Goal: Information Seeking & Learning: Find contact information

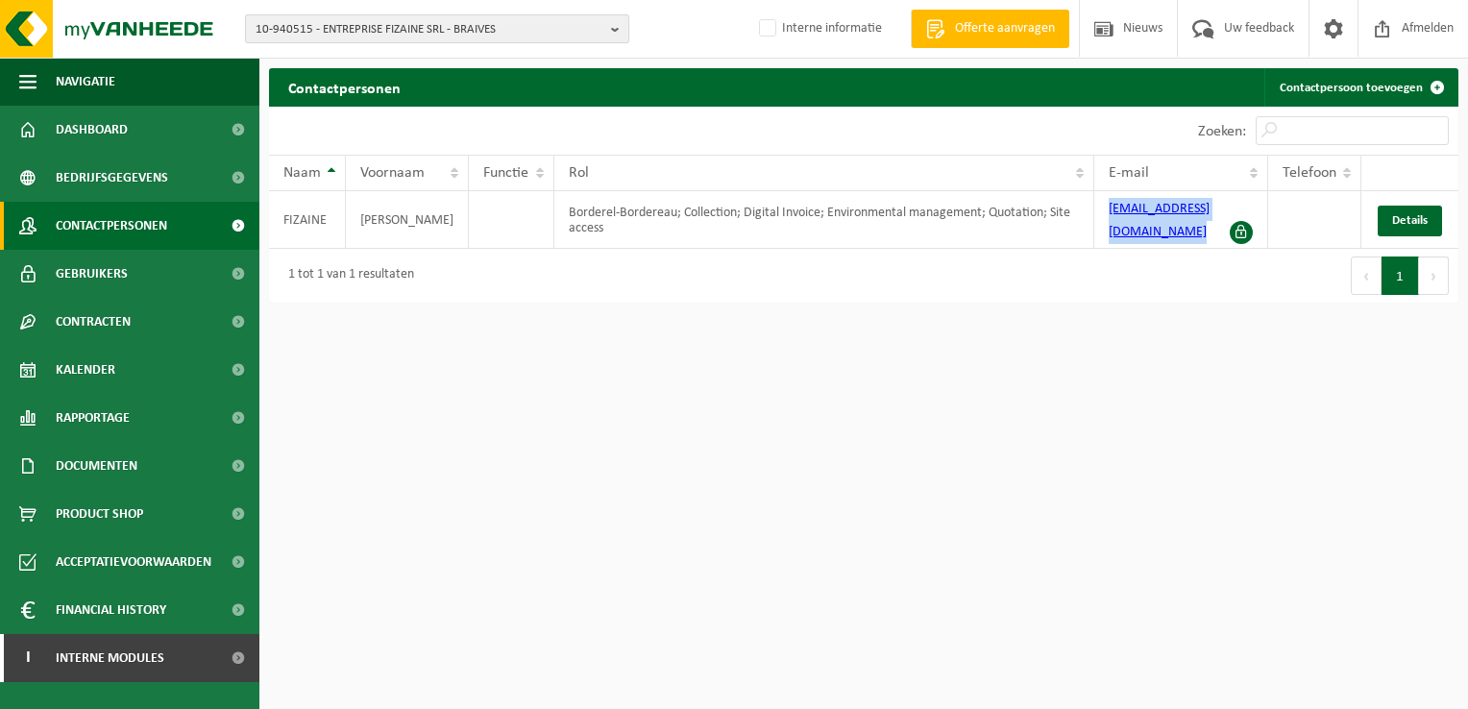
click at [613, 29] on b "button" at bounding box center [619, 28] width 17 height 27
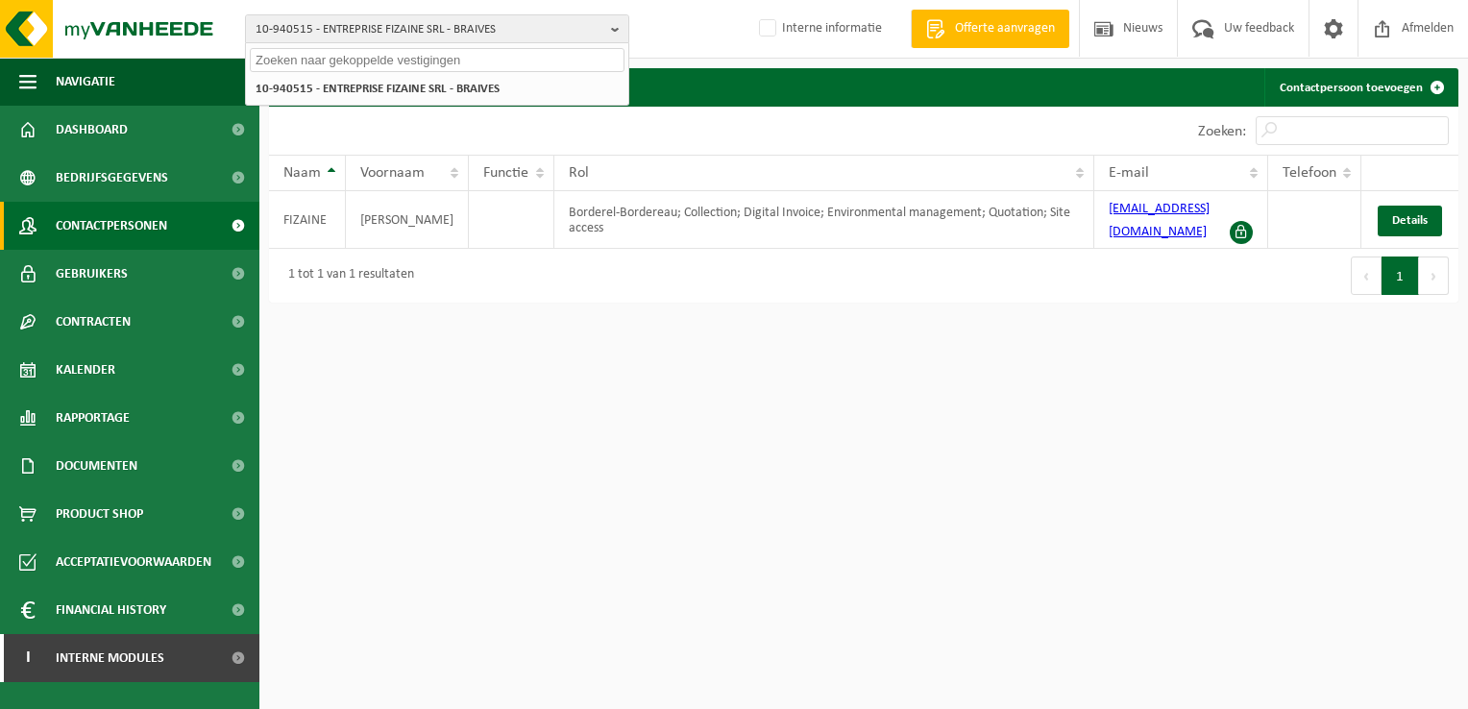
click at [354, 66] on input "text" at bounding box center [437, 60] width 375 height 24
paste input "10-854796"
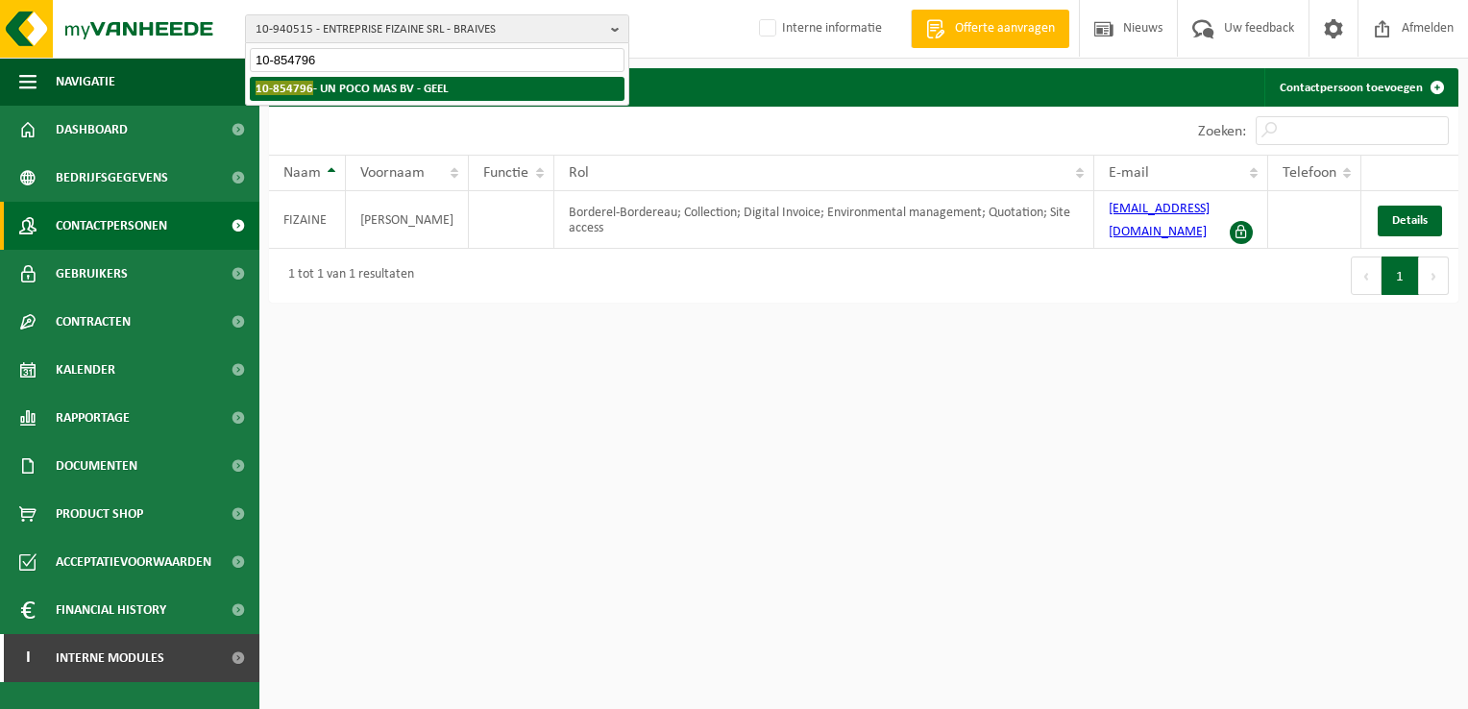
type input "10-854796"
click at [347, 83] on strong "10-854796 - UN POCO MAS BV - GEEL" at bounding box center [352, 88] width 193 height 14
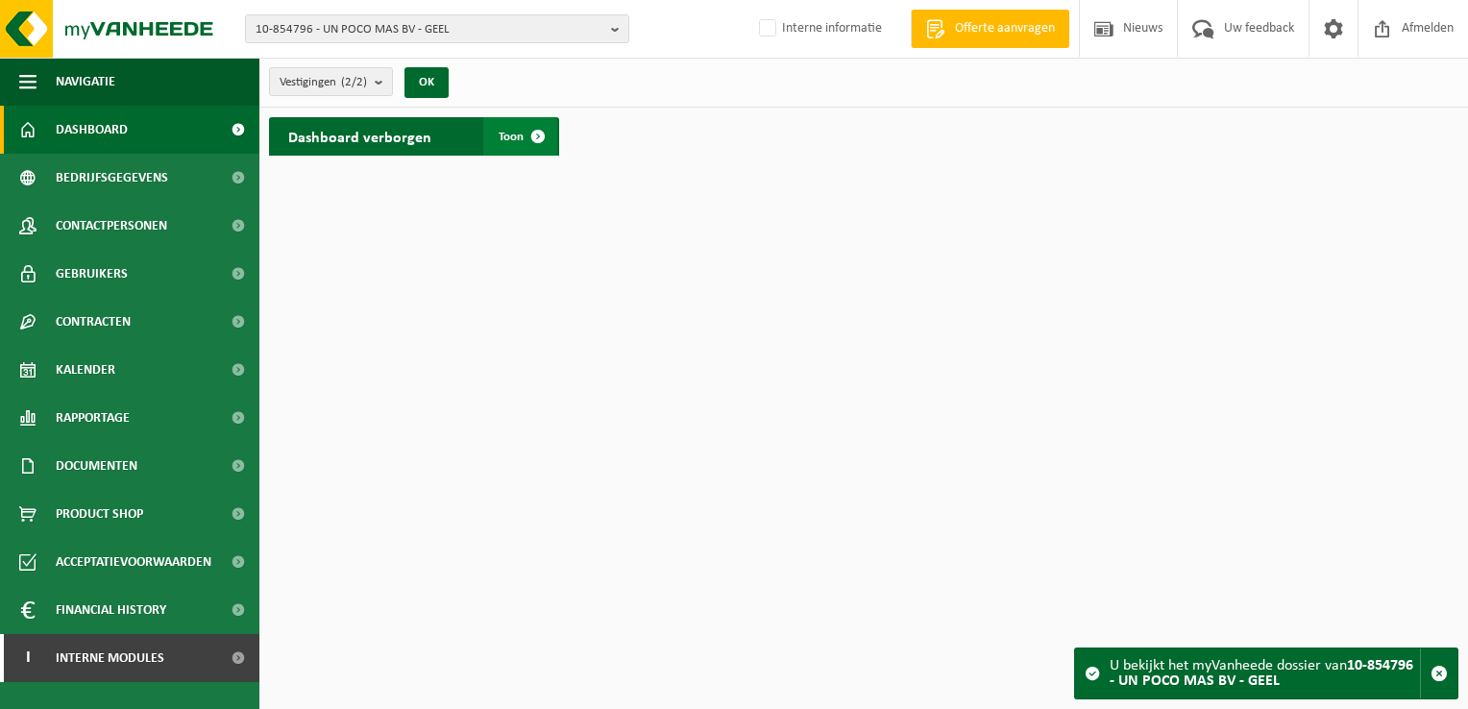
click at [535, 127] on span at bounding box center [538, 136] width 38 height 38
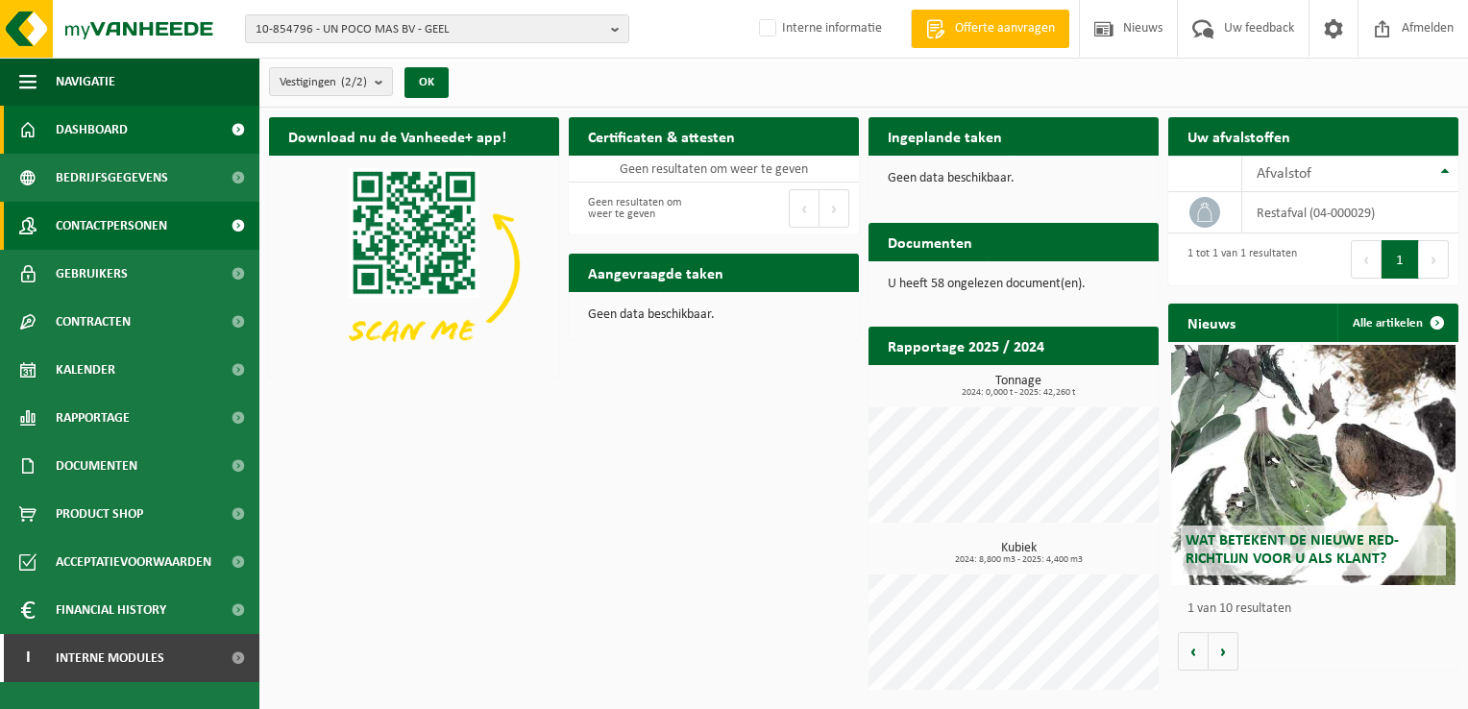
click at [131, 230] on span "Contactpersonen" at bounding box center [111, 226] width 111 height 48
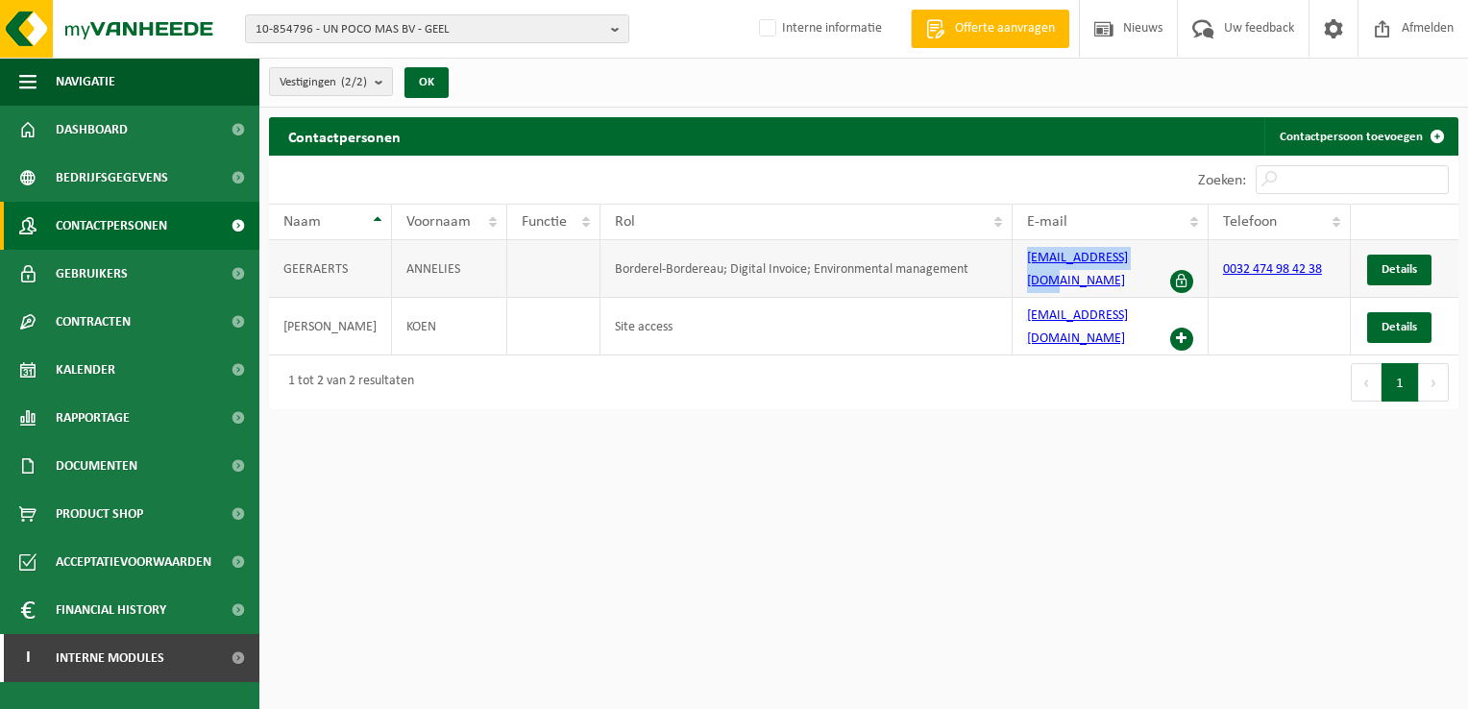
drag, startPoint x: 1007, startPoint y: 258, endPoint x: 1149, endPoint y: 264, distance: 142.4
click at [1149, 264] on td "info@un-poco-mas.be" at bounding box center [1111, 269] width 196 height 58
copy link "info@un-poco-mas.be"
click at [613, 24] on b "button" at bounding box center [619, 28] width 17 height 27
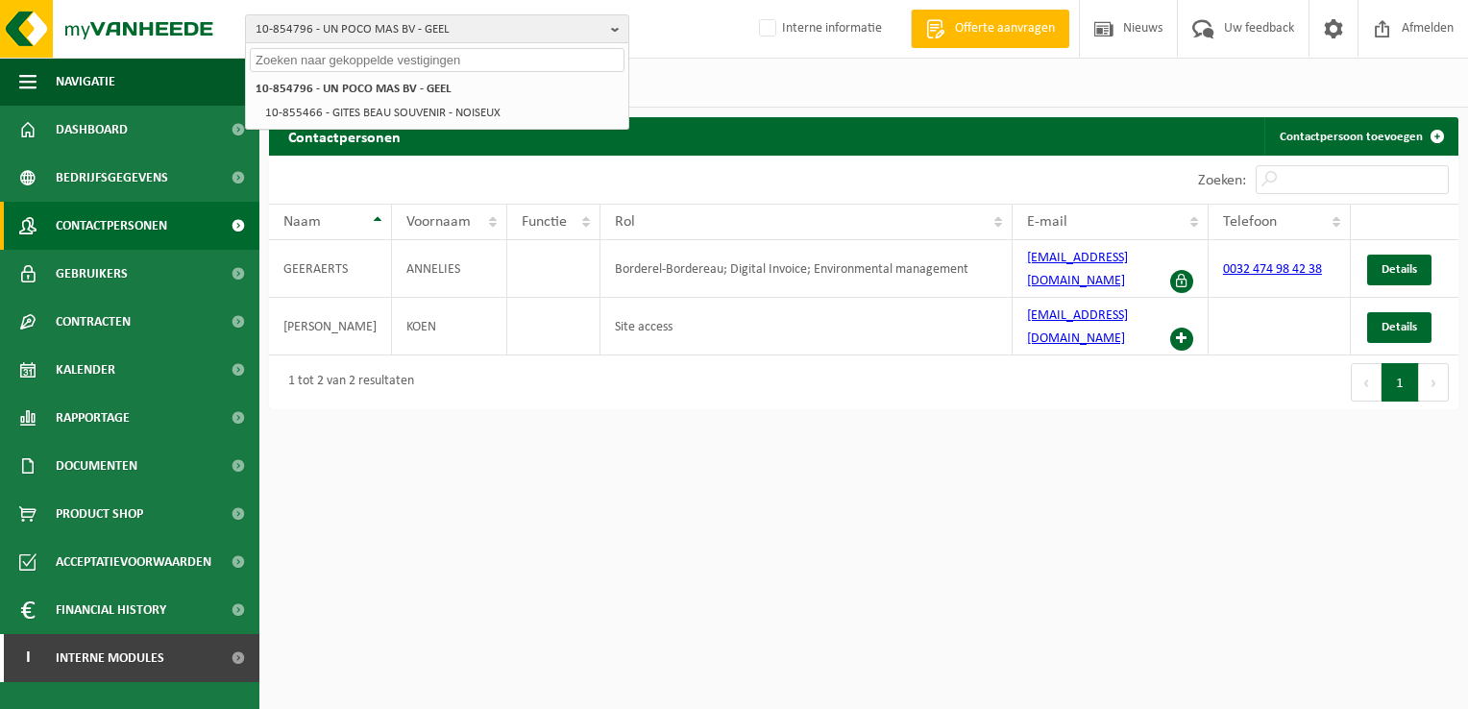
click at [328, 63] on input "text" at bounding box center [437, 60] width 375 height 24
paste input "10-972193"
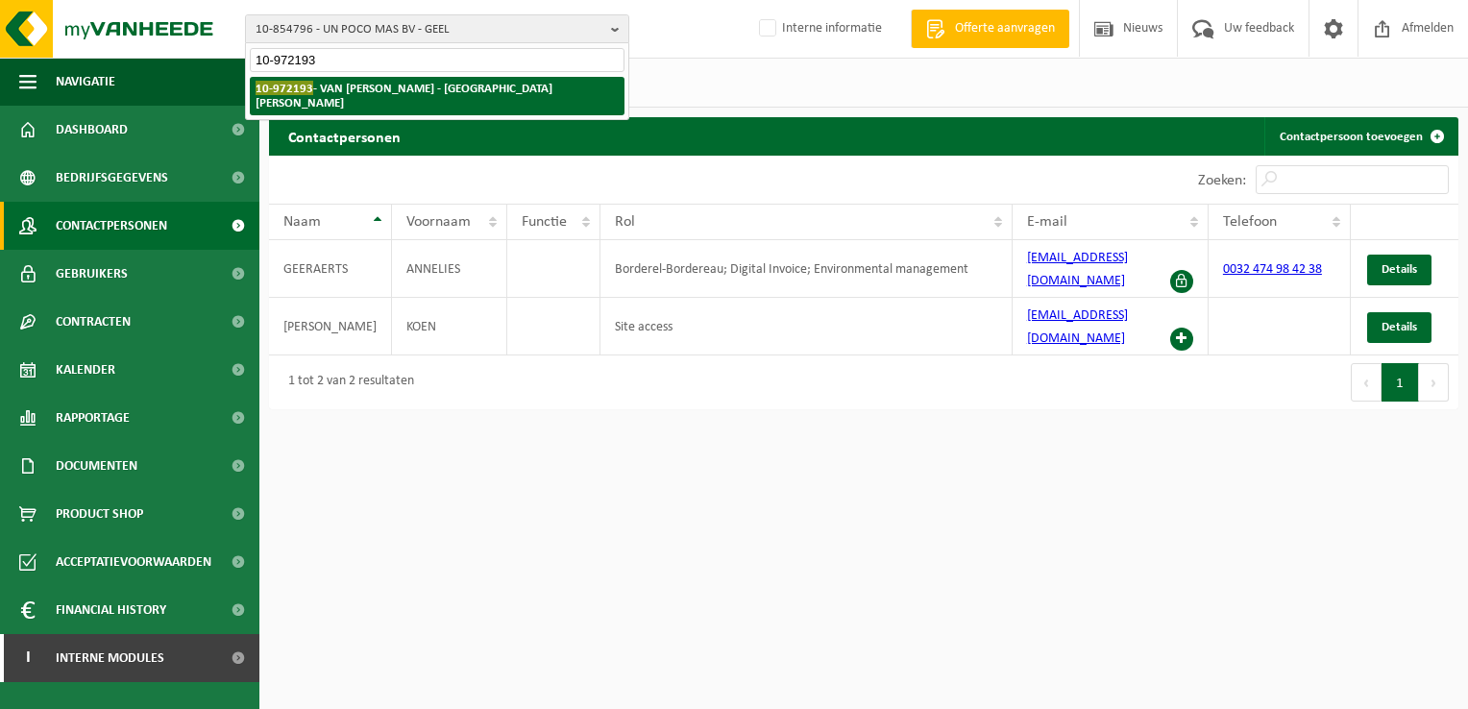
type input "10-972193"
click at [273, 90] on span "10-972193" at bounding box center [285, 88] width 58 height 14
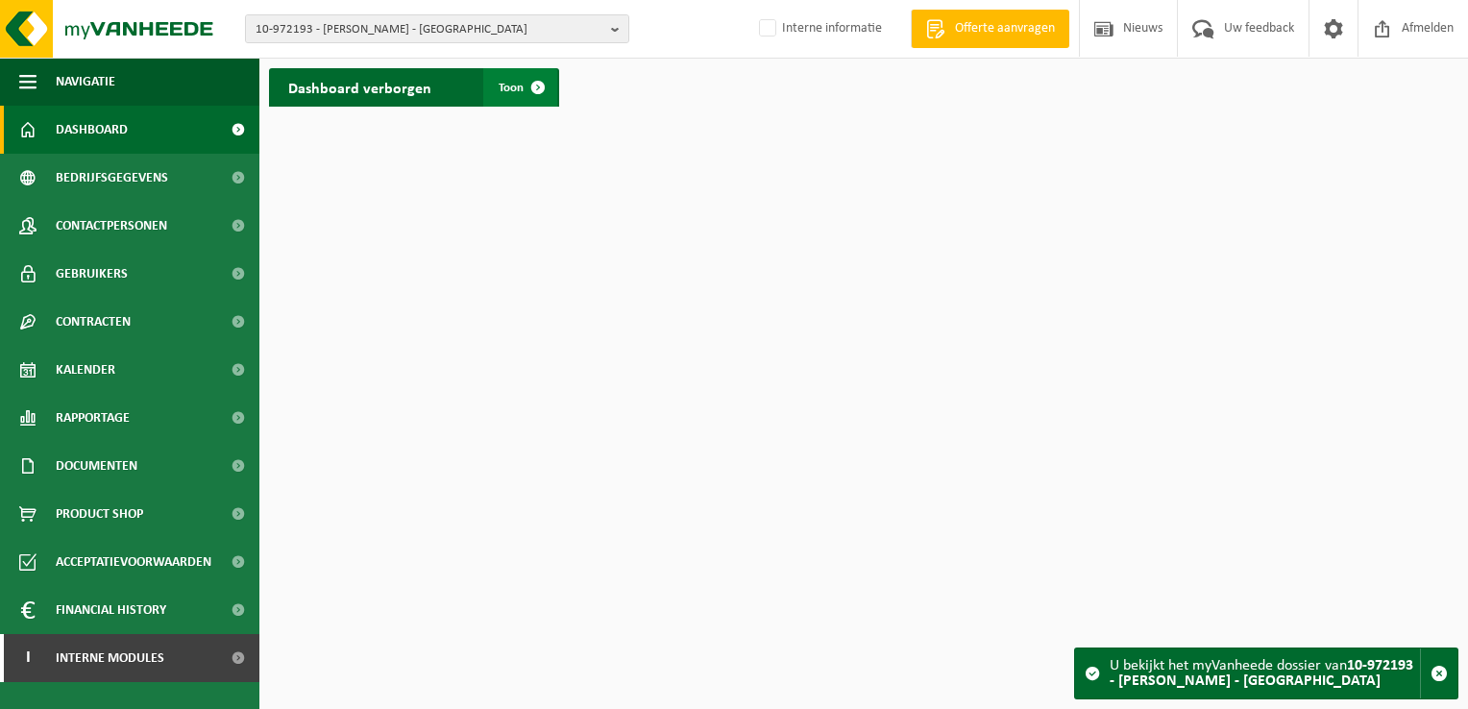
click at [532, 84] on span at bounding box center [538, 87] width 38 height 38
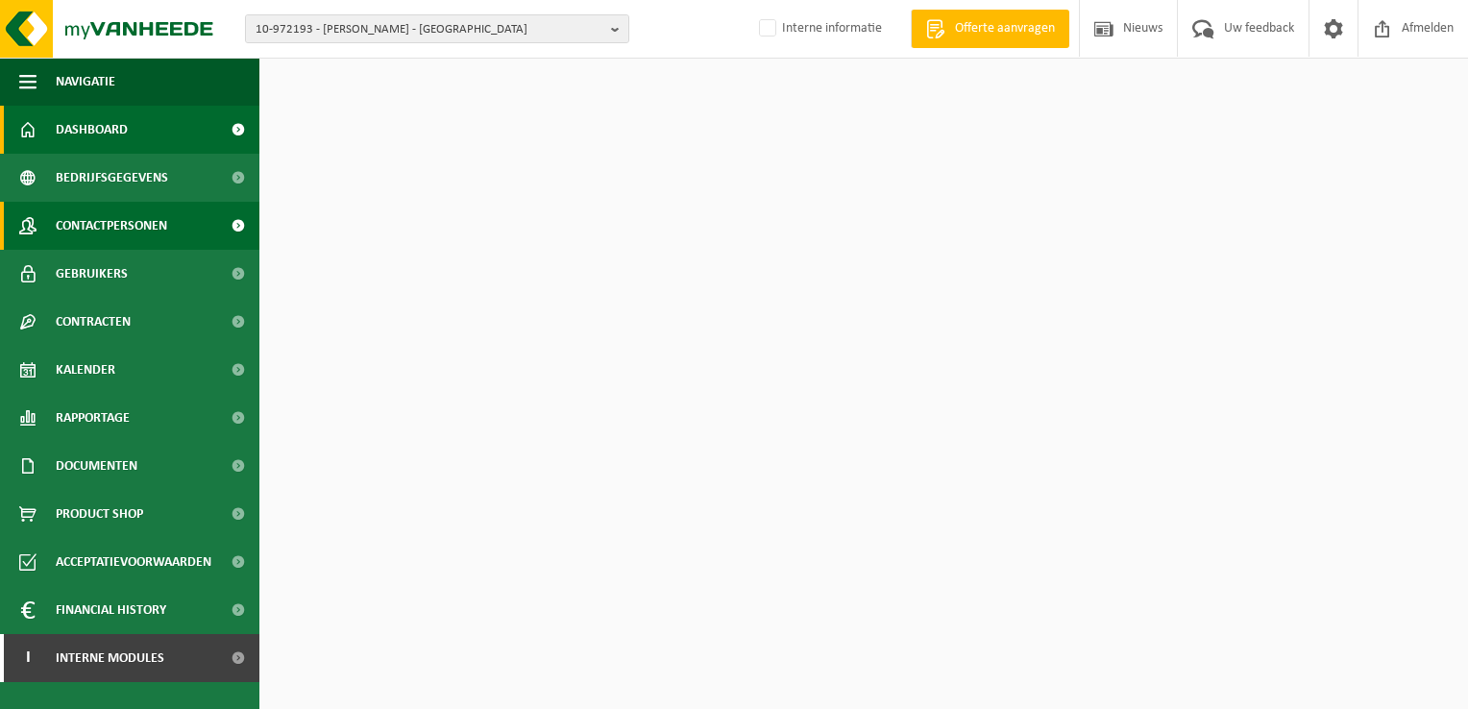
click at [216, 224] on span at bounding box center [237, 226] width 43 height 48
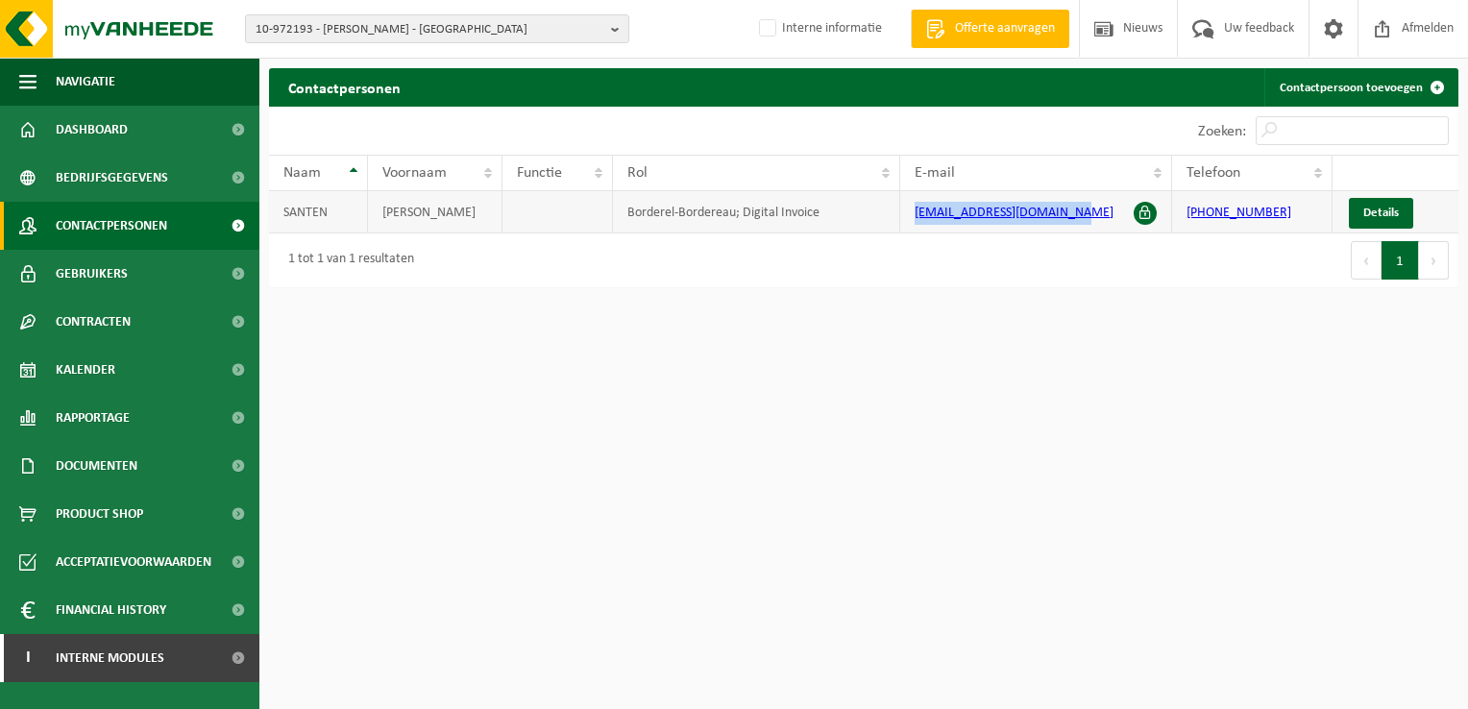
drag, startPoint x: 907, startPoint y: 216, endPoint x: 1070, endPoint y: 214, distance: 162.4
click at [1070, 214] on td "[EMAIL_ADDRESS][DOMAIN_NAME]" at bounding box center [1035, 212] width 271 height 42
copy link "[EMAIL_ADDRESS][DOMAIN_NAME]"
